Goal: Navigation & Orientation: Find specific page/section

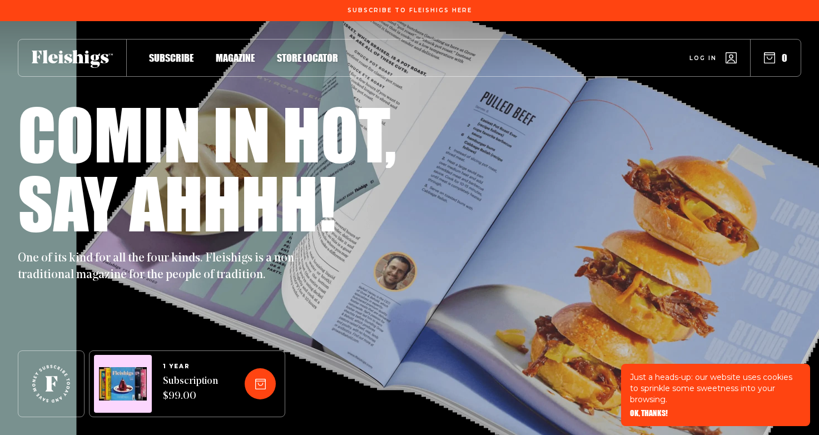
click at [653, 409] on span "OK, THANKS!" at bounding box center [649, 405] width 38 height 8
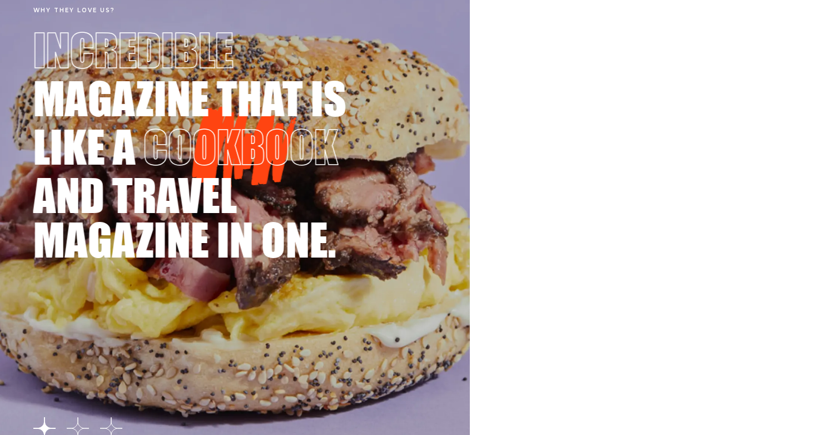
scroll to position [1951, 0]
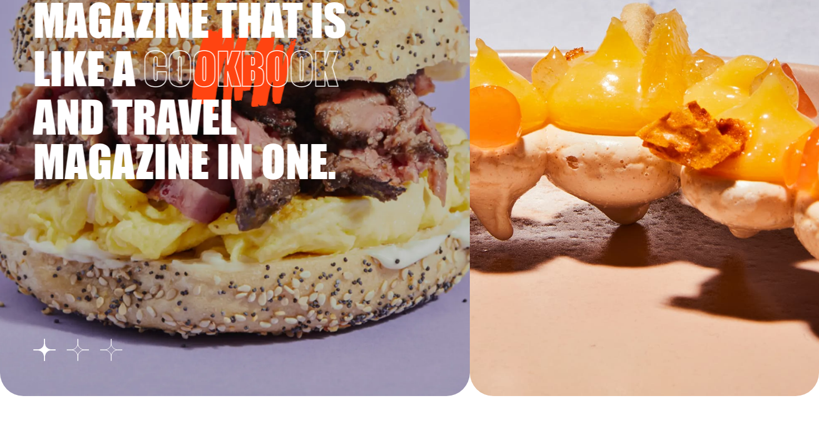
click at [115, 350] on button "Go to slide 3" at bounding box center [111, 350] width 22 height 22
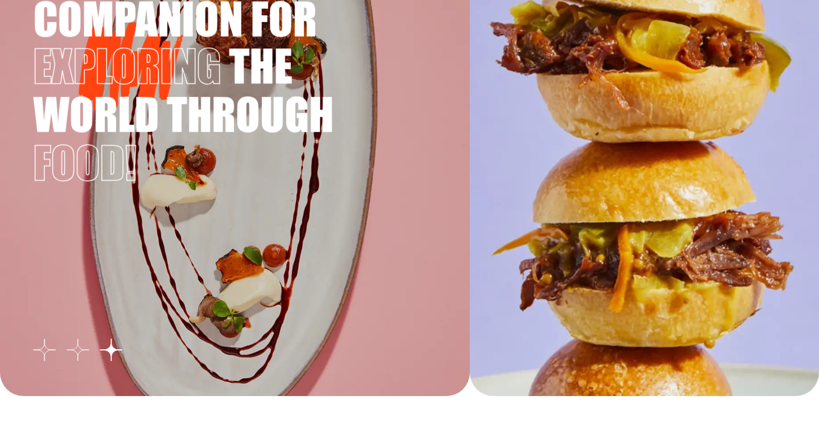
click at [76, 351] on button "Go to slide 2" at bounding box center [78, 350] width 22 height 22
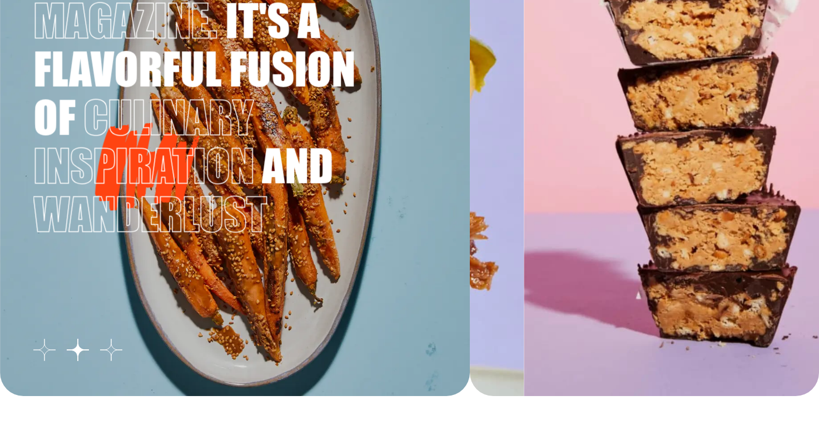
click at [37, 352] on button "Go to slide 1" at bounding box center [44, 350] width 22 height 22
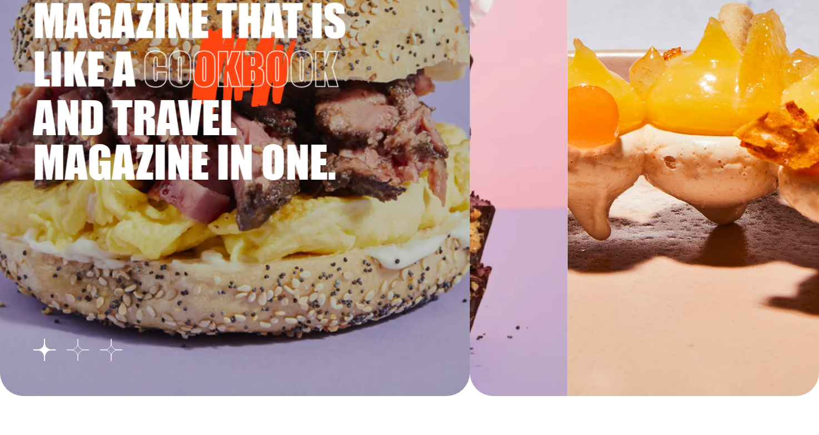
click at [72, 351] on button "Go to slide 2" at bounding box center [78, 350] width 22 height 22
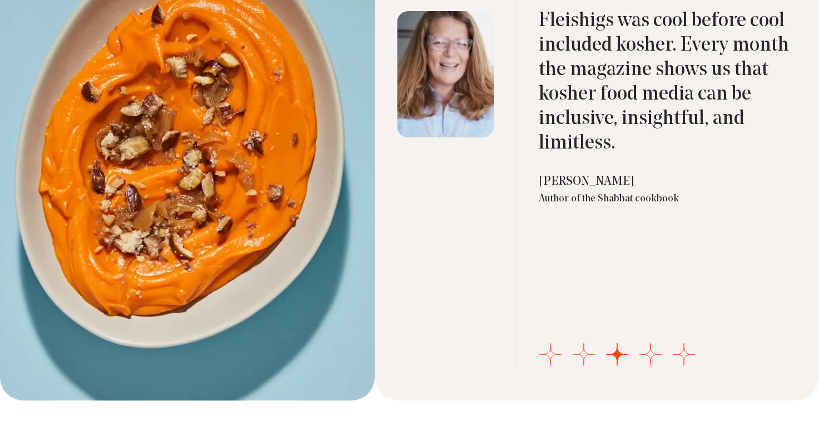
scroll to position [3654, 0]
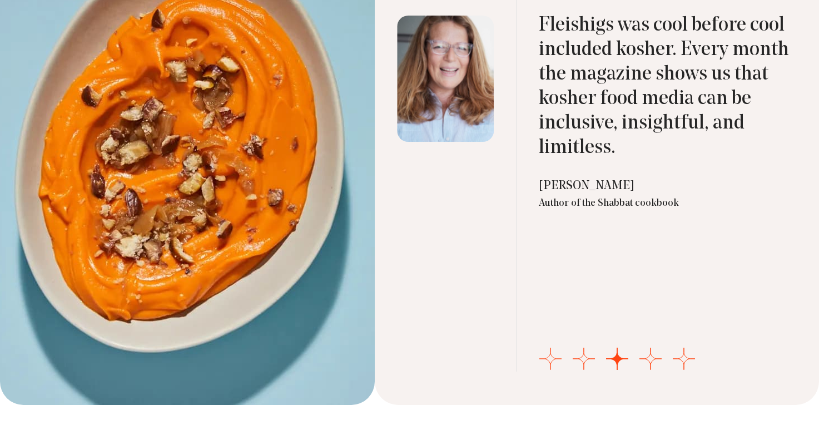
click at [553, 358] on button "Go to slide 1" at bounding box center [550, 358] width 22 height 22
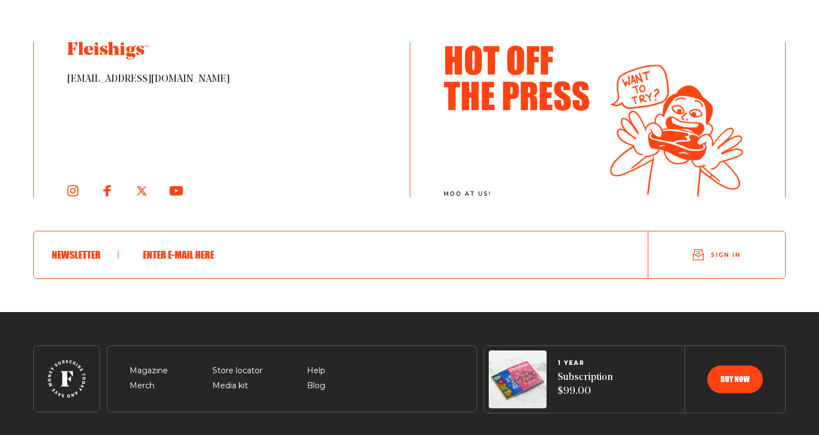
scroll to position [6082, 0]
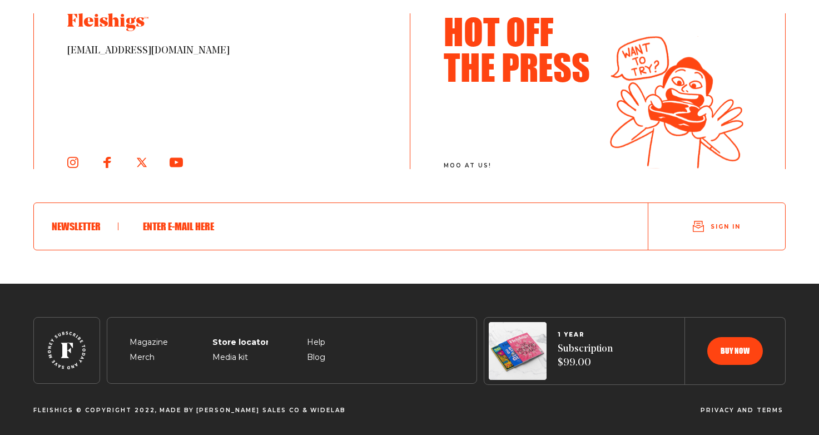
click at [241, 336] on span "Store locator" at bounding box center [237, 328] width 50 height 13
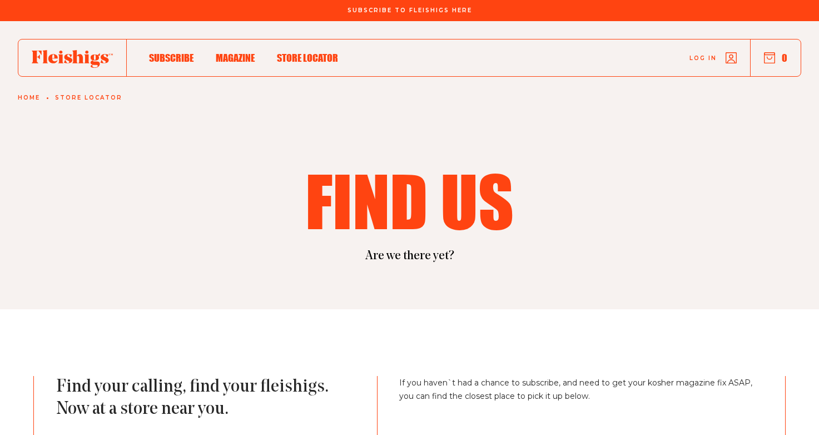
click at [234, 52] on span "Magazine" at bounding box center [235, 46] width 39 height 12
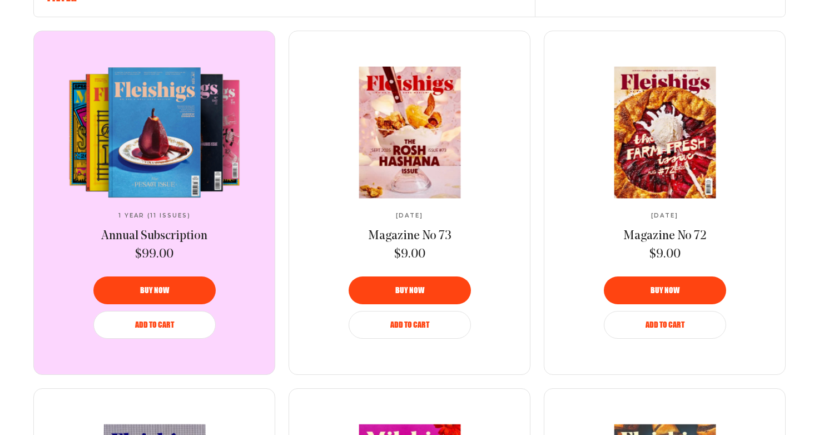
scroll to position [462, 0]
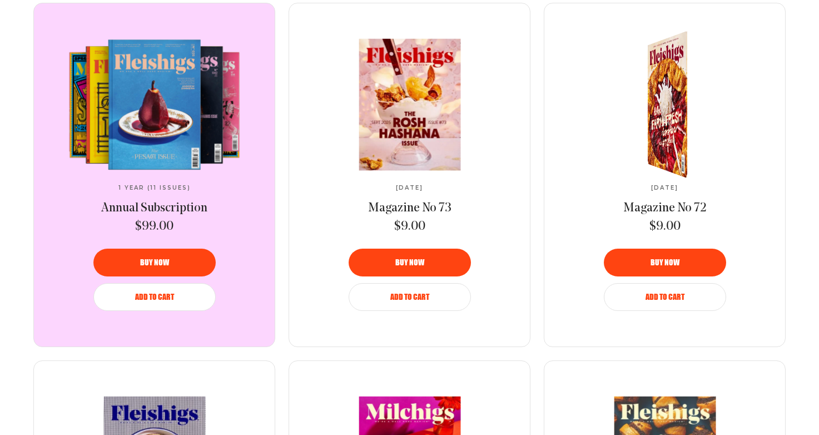
click at [646, 123] on div at bounding box center [671, 104] width 72 height 163
